Goal: Task Accomplishment & Management: Use online tool/utility

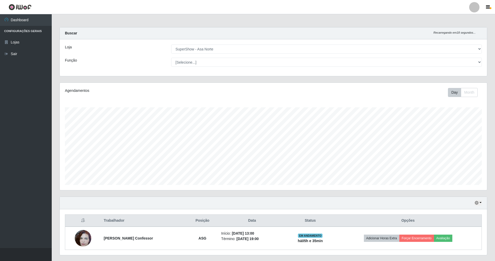
select select "71"
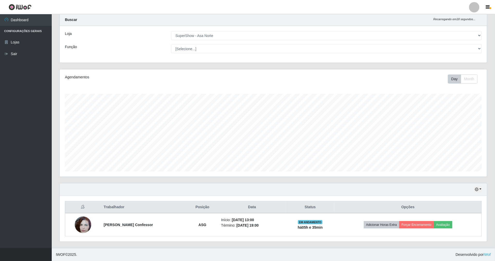
scroll to position [108, 428]
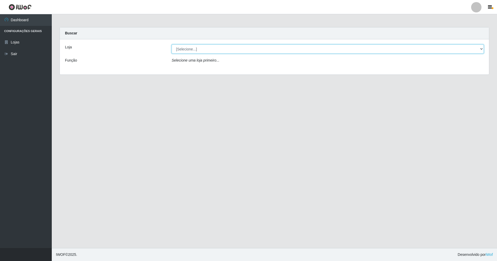
click at [437, 49] on select "[Selecione...] SuperShow - Asa Norte" at bounding box center [328, 49] width 312 height 9
select select "71"
click at [172, 45] on select "[Selecione...] SuperShow - Asa Norte" at bounding box center [328, 49] width 312 height 9
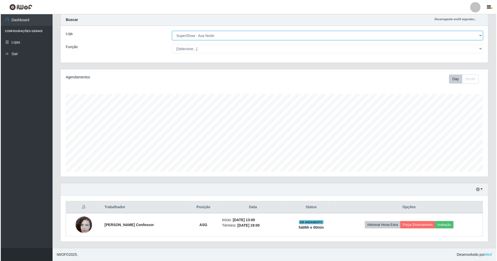
scroll to position [108, 428]
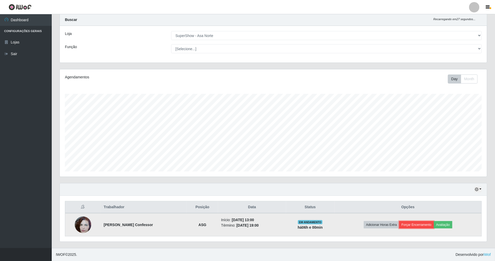
click at [424, 222] on button "Forçar Encerramento" at bounding box center [417, 224] width 35 height 7
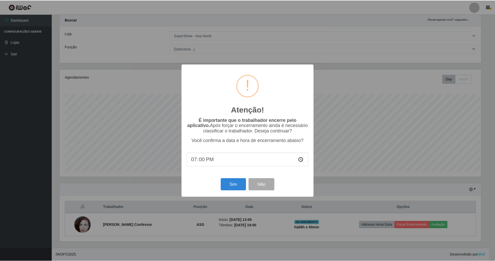
scroll to position [108, 423]
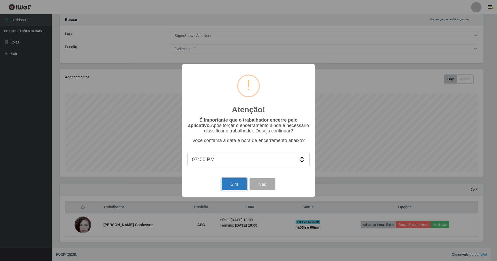
click at [241, 186] on button "Sim" at bounding box center [234, 184] width 25 height 12
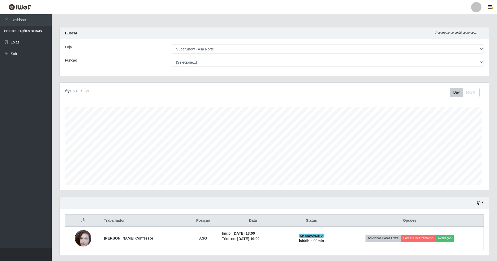
scroll to position [108, 429]
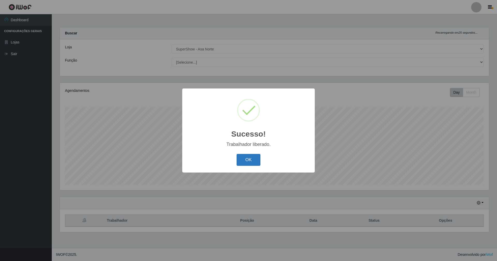
click at [251, 159] on button "OK" at bounding box center [249, 160] width 24 height 12
